Goal: Task Accomplishment & Management: Manage account settings

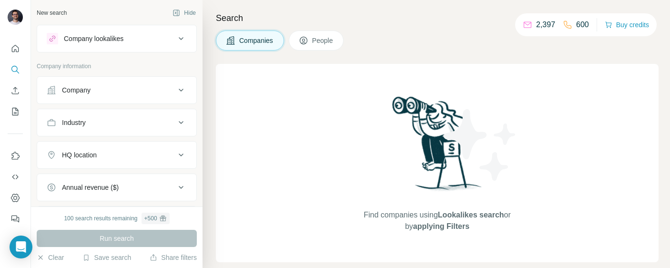
click at [313, 47] on button "People" at bounding box center [316, 40] width 55 height 20
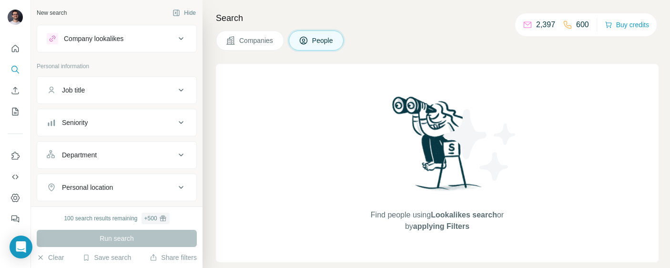
click at [271, 46] on button "Companies" at bounding box center [250, 40] width 68 height 20
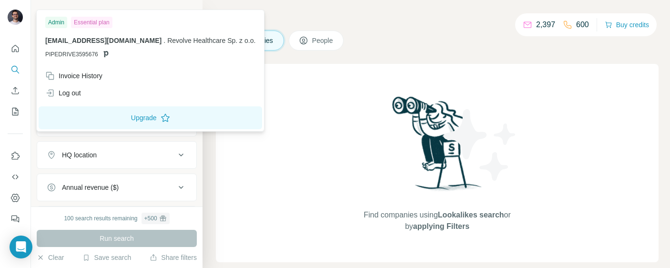
click at [16, 17] on img at bounding box center [15, 17] width 15 height 15
click at [14, 20] on img at bounding box center [15, 17] width 15 height 15
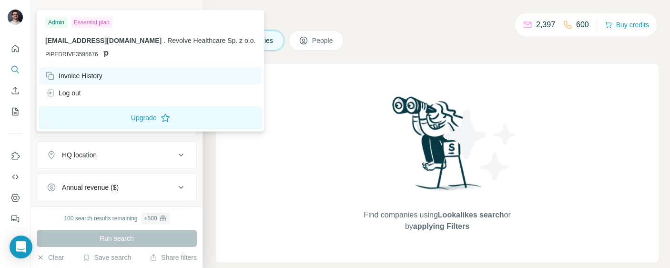
click at [77, 74] on div "Invoice History" at bounding box center [73, 76] width 57 height 10
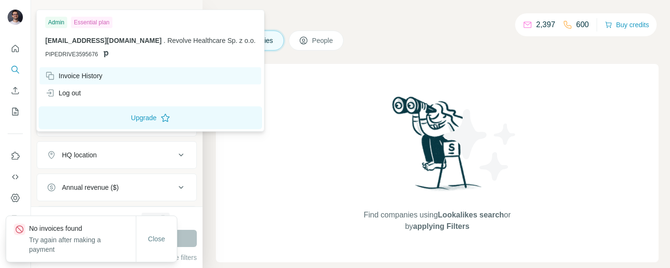
click at [103, 82] on div "Invoice History" at bounding box center [151, 75] width 222 height 17
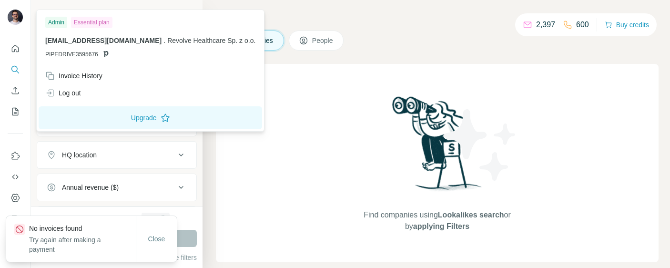
click at [160, 236] on button "Close" at bounding box center [157, 238] width 30 height 17
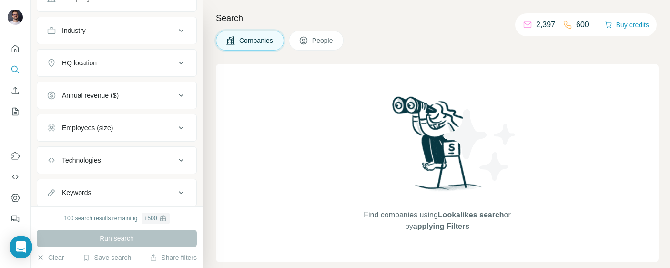
scroll to position [119, 0]
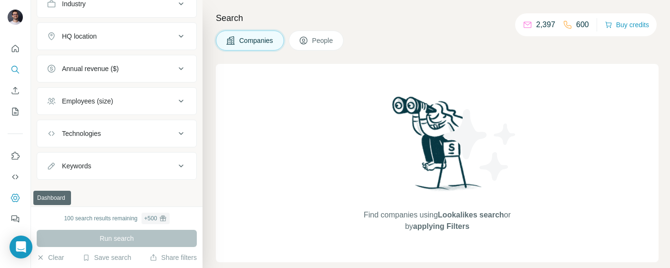
click at [16, 197] on icon "Dashboard" at bounding box center [15, 198] width 10 height 10
